Goal: Task Accomplishment & Management: Use online tool/utility

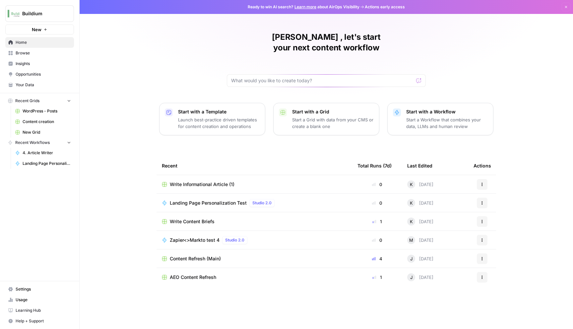
click at [217, 199] on span "Landing Page Personalization Test" at bounding box center [208, 202] width 77 height 7
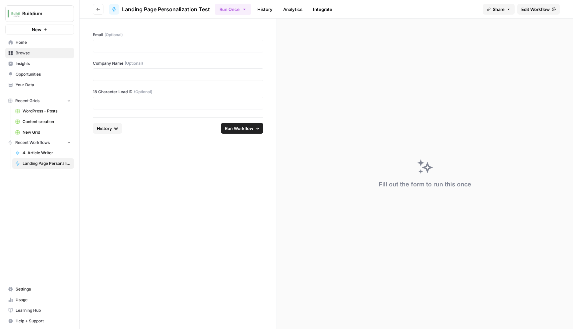
click at [320, 9] on link "Integrate" at bounding box center [322, 9] width 27 height 11
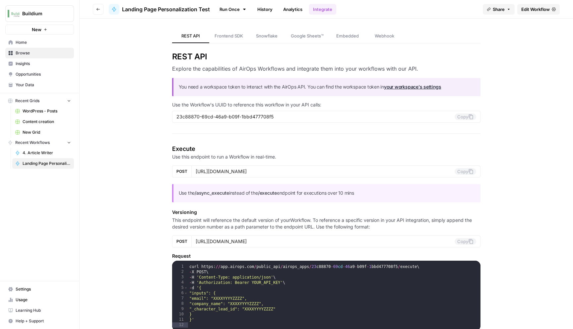
click at [550, 9] on link "Edit Workflow" at bounding box center [538, 9] width 42 height 11
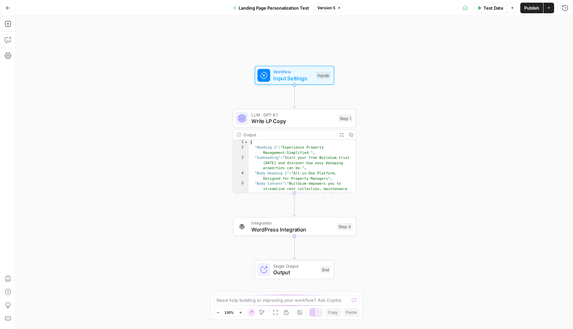
click at [334, 7] on span "Version 5" at bounding box center [326, 8] width 18 height 6
click at [387, 0] on div "Test Data Options Publish Actions Run History" at bounding box center [458, 8] width 229 height 16
click at [10, 58] on icon "button" at bounding box center [8, 55] width 7 height 7
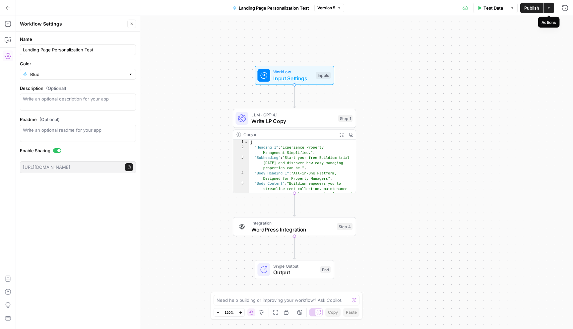
click at [551, 9] on button "Actions" at bounding box center [548, 8] width 11 height 11
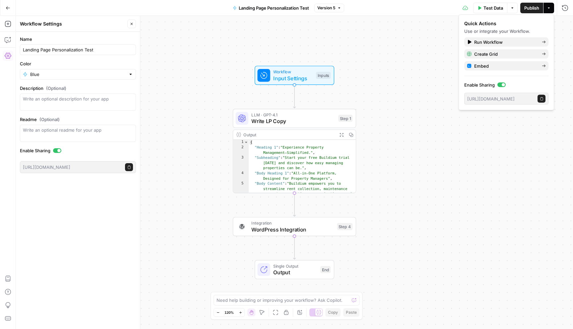
click at [415, 14] on div "Test Data Options Publish Actions Run History" at bounding box center [458, 8] width 229 height 16
